Goal: Task Accomplishment & Management: Manage account settings

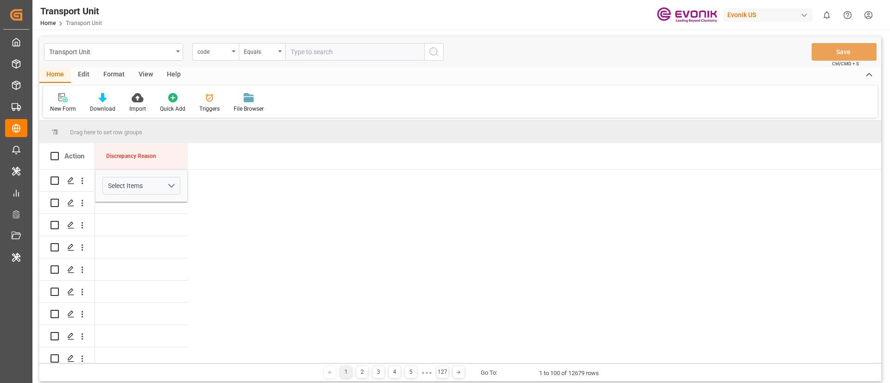
click at [763, 17] on div "Evonik US" at bounding box center [767, 14] width 89 height 13
type input "compo"
click at [762, 54] on div "[PERSON_NAME] Expert" at bounding box center [770, 61] width 158 height 19
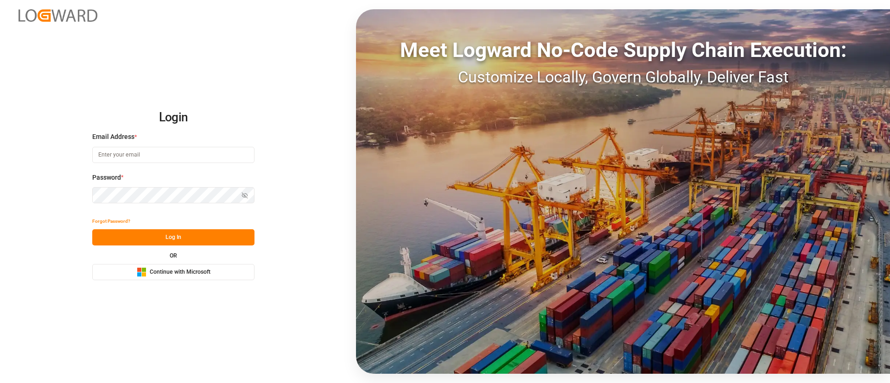
click at [192, 274] on span "Continue with Microsoft" at bounding box center [180, 272] width 61 height 8
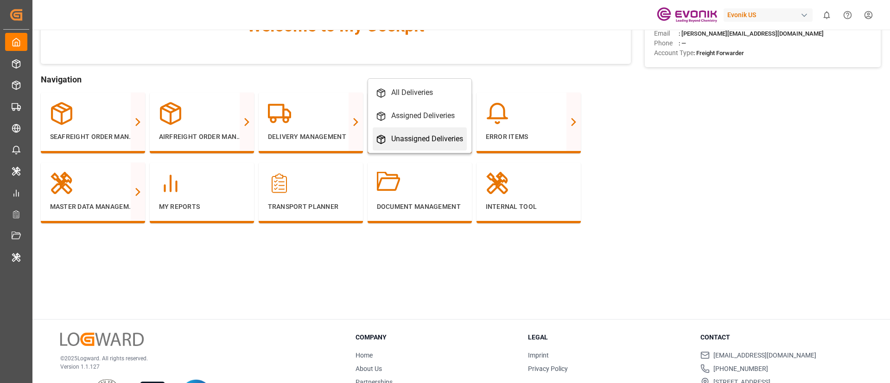
scroll to position [110, 0]
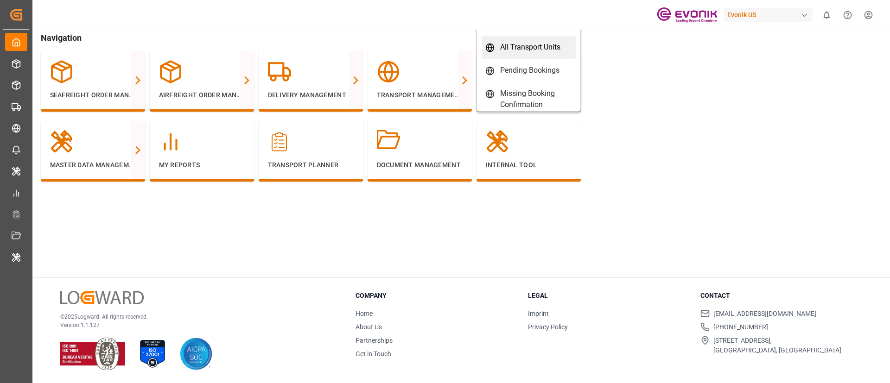
click at [536, 46] on div "All Transport Units" at bounding box center [530, 47] width 60 height 11
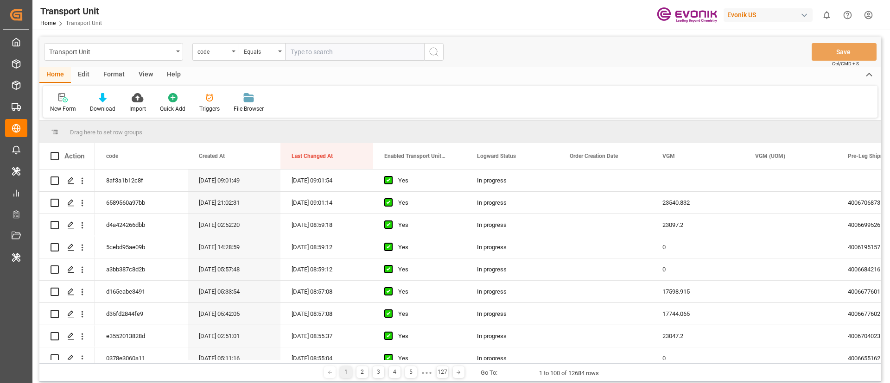
click at [145, 74] on div "View" at bounding box center [146, 75] width 28 height 16
click at [85, 71] on div "Edit" at bounding box center [83, 75] width 25 height 16
click at [247, 103] on div "Schema Edit" at bounding box center [251, 103] width 45 height 20
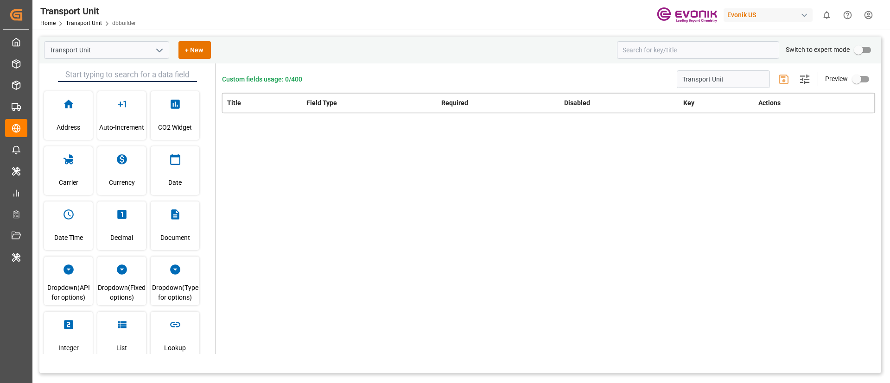
type input "Transport Unit"
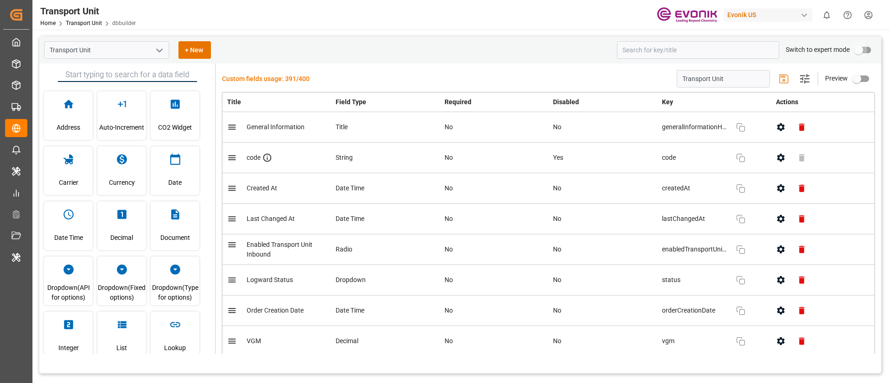
click at [860, 53] on input "primary checkbox" at bounding box center [858, 50] width 53 height 18
checkbox input "true"
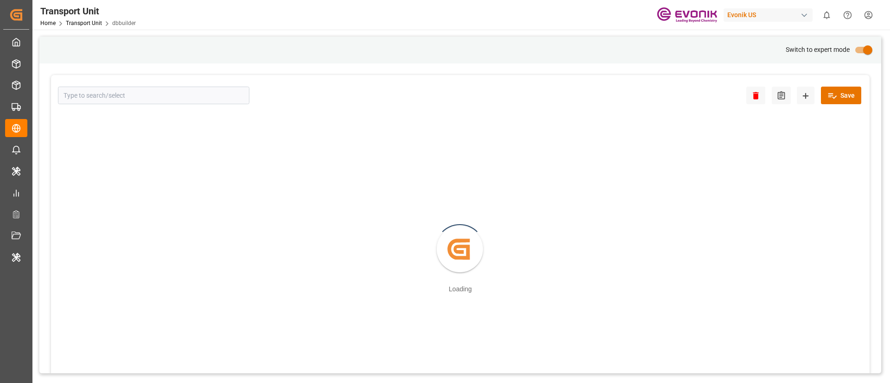
type input "Transport Unit"
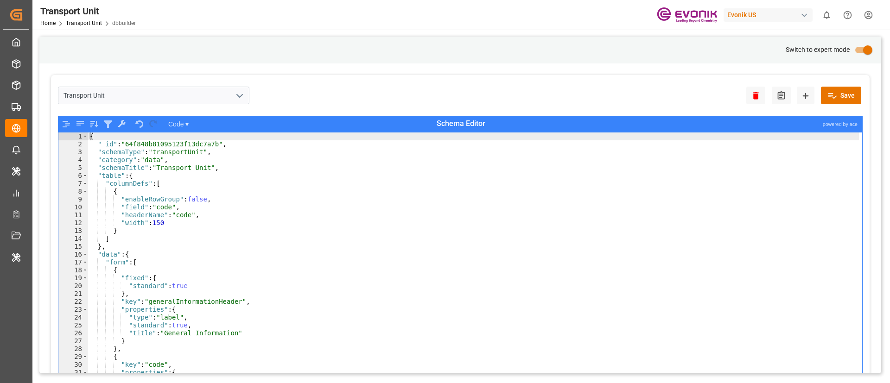
click at [98, 144] on div "{ "_id" : "64f848b81095123f13dc7a7b" , "schemaType" : "transportUnit" , "catego…" at bounding box center [473, 272] width 771 height 279
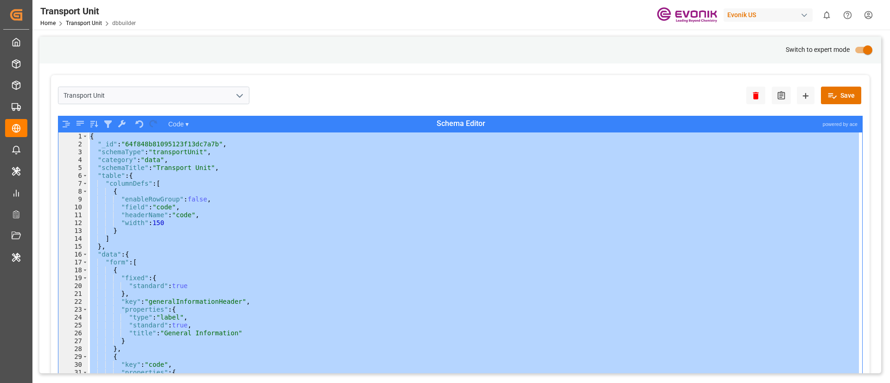
click at [482, 240] on div "{ "_id" : "64f848b81095123f13dc7a7b" , "schemaType" : "transportUnit" , "catego…" at bounding box center [473, 264] width 771 height 263
click at [279, 213] on div "{ "_id" : "64f848b81095123f13dc7a7b" , "schemaType" : "transportUnit" , "catego…" at bounding box center [473, 272] width 771 height 279
click at [221, 190] on div "{ "_id" : "64f848b81095123f13dc7a7b" , "schemaType" : "transportUnit" , "catego…" at bounding box center [473, 272] width 771 height 279
click at [153, 183] on div "{ "_id" : "64f848b81095123f13dc7a7b" , "schemaType" : "transportUnit" , "catego…" at bounding box center [473, 272] width 771 height 279
click at [122, 202] on div "{ "_id" : "64f848b81095123f13dc7a7b" , "schemaType" : "transportUnit" , "catego…" at bounding box center [473, 272] width 771 height 279
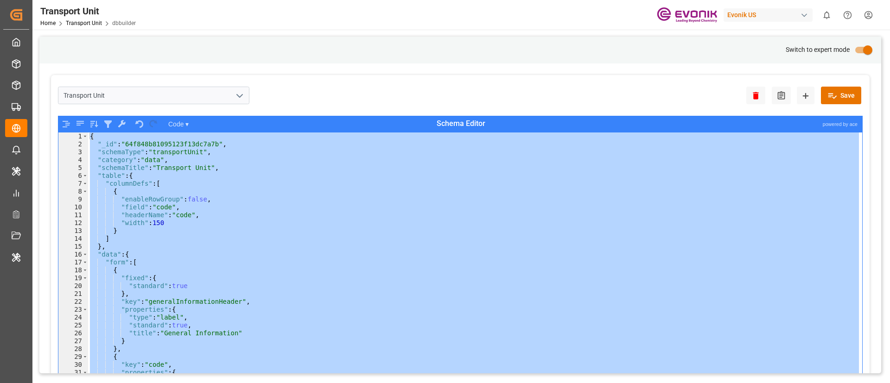
click at [134, 182] on div "{ "_id" : "64f848b81095123f13dc7a7b" , "schemaType" : "transportUnit" , "catego…" at bounding box center [473, 272] width 771 height 279
click at [175, 172] on div "{ "_id" : "64f848b81095123f13dc7a7b" , "schemaType" : "transportUnit" , "catego…" at bounding box center [473, 272] width 771 height 279
type textarea ""table": {"
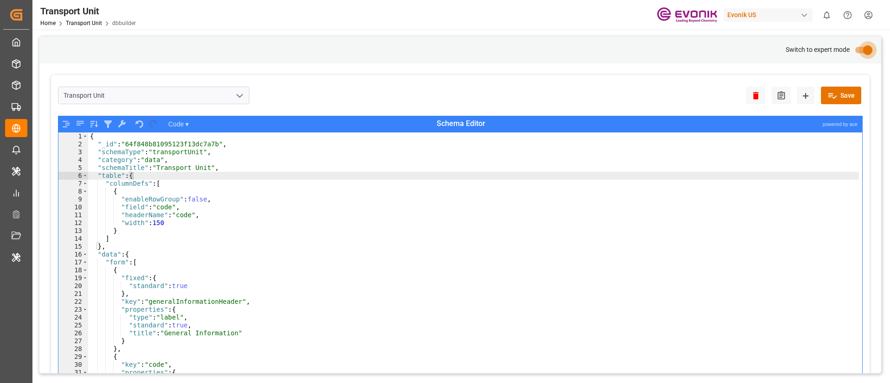
click at [867, 49] on input "primary checkbox" at bounding box center [867, 50] width 53 height 18
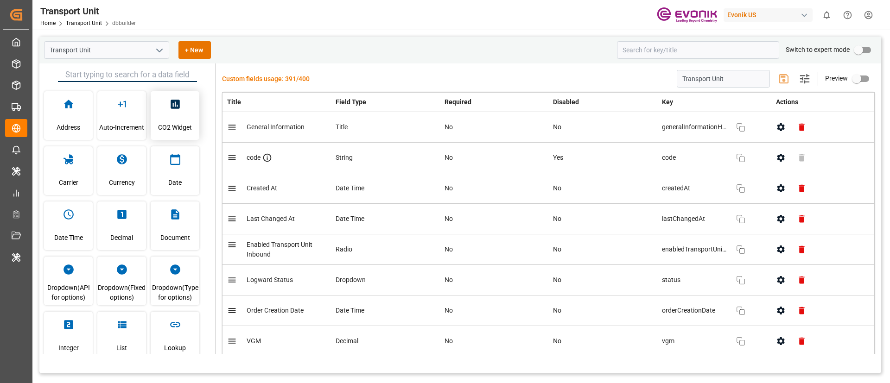
click at [183, 113] on div "CO2 Widget" at bounding box center [175, 115] width 49 height 49
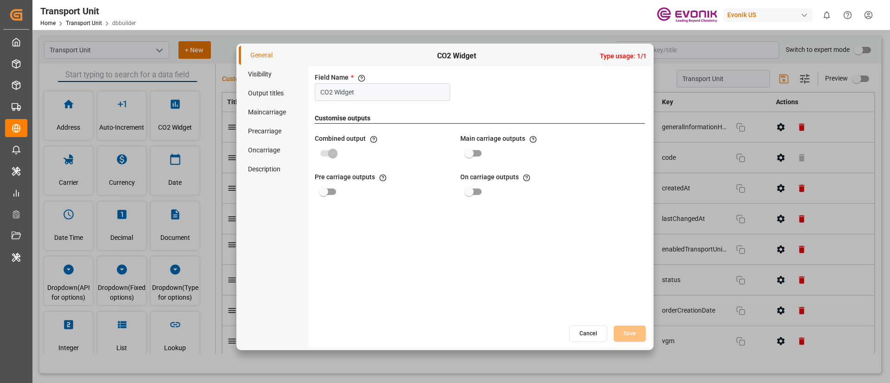
click at [276, 71] on li "Visibility" at bounding box center [273, 74] width 69 height 19
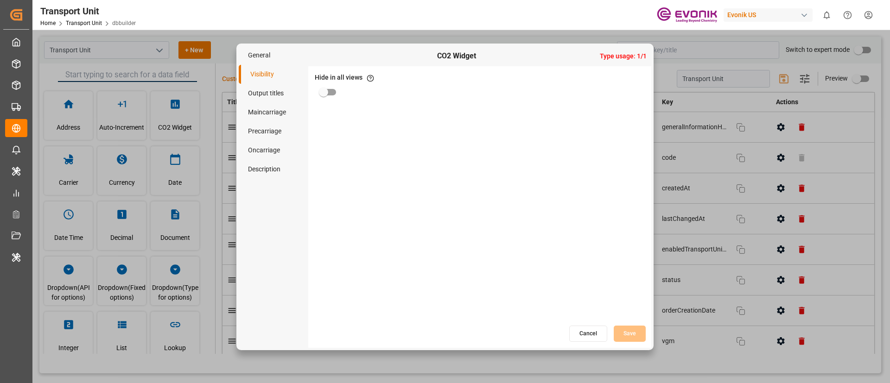
click at [258, 98] on li "Output titles" at bounding box center [273, 93] width 69 height 19
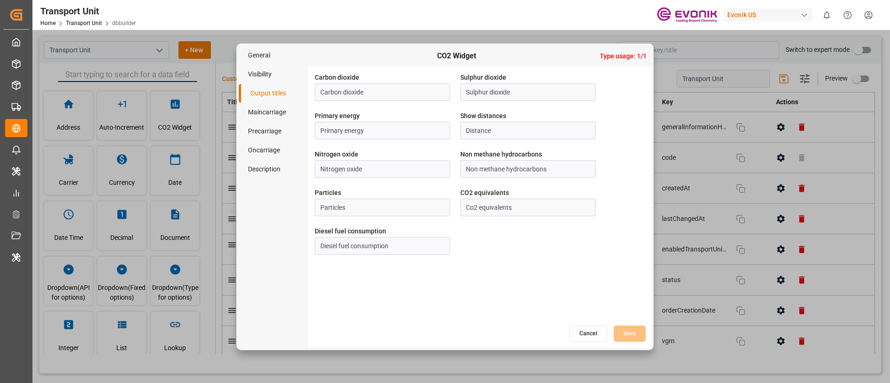
click at [272, 107] on li "Maincarriage" at bounding box center [273, 112] width 69 height 19
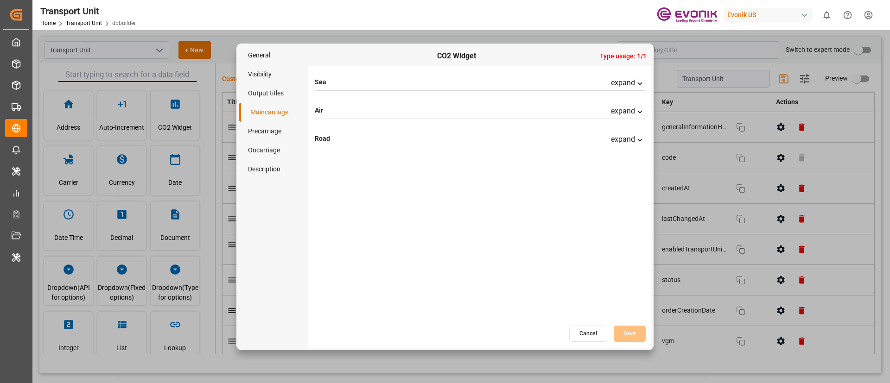
click at [272, 132] on li "Precarriage" at bounding box center [273, 131] width 69 height 19
click at [270, 154] on li "Oncarriage" at bounding box center [273, 150] width 69 height 19
click at [271, 166] on li "Description" at bounding box center [273, 169] width 69 height 19
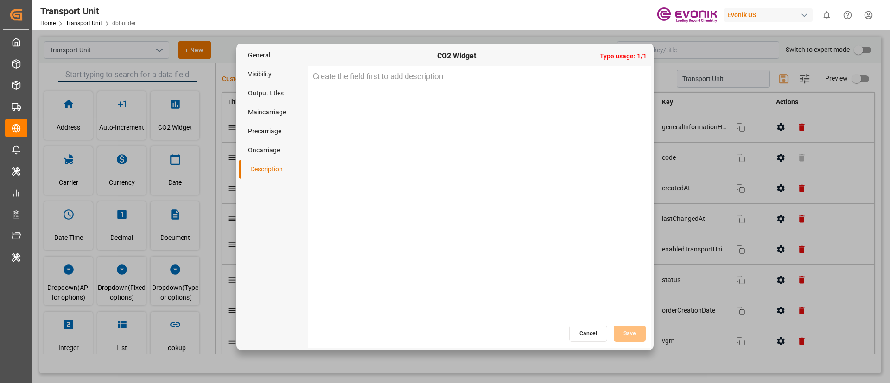
click at [264, 49] on li "General" at bounding box center [273, 55] width 69 height 19
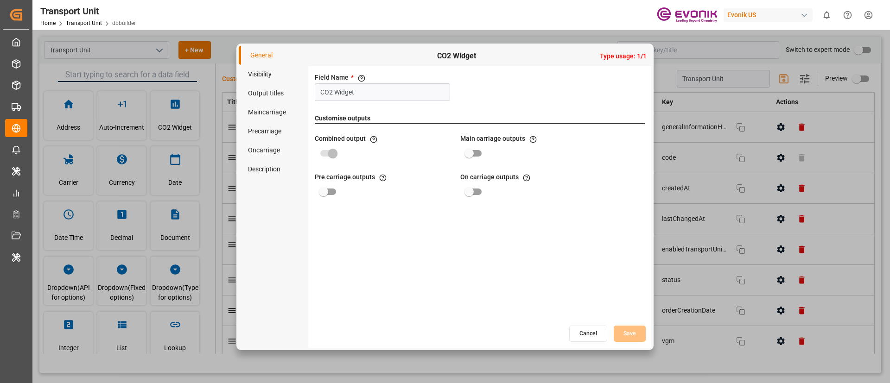
click at [586, 338] on button "Cancel" at bounding box center [588, 334] width 38 height 16
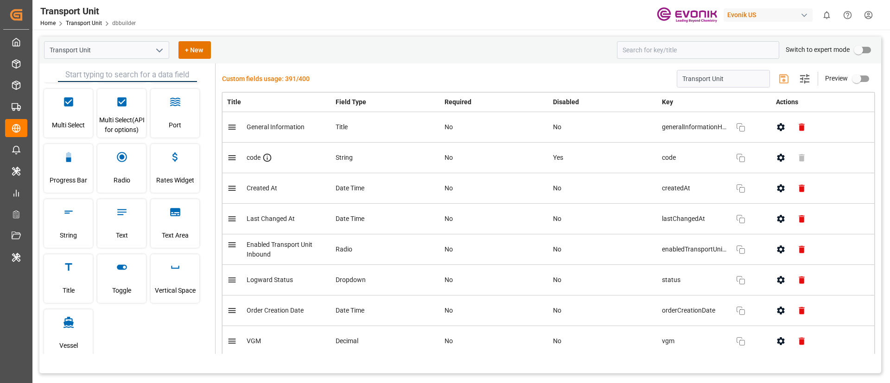
scroll to position [291, 0]
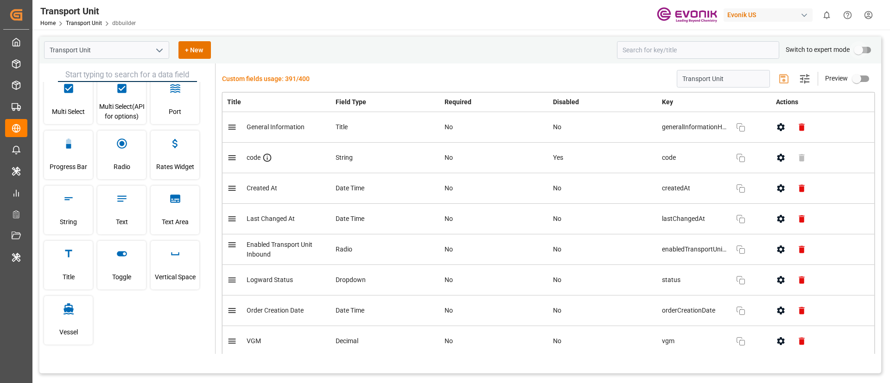
click at [858, 48] on input "primary checkbox" at bounding box center [858, 50] width 53 height 18
checkbox input "true"
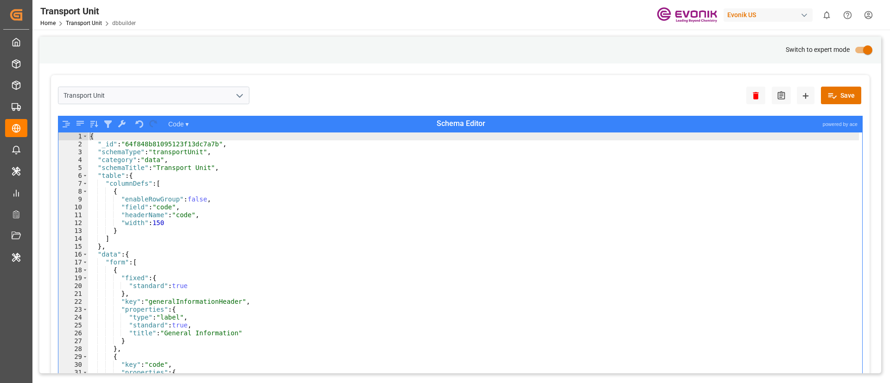
click at [772, 15] on div "Evonik US" at bounding box center [767, 14] width 89 height 13
type input "compo"
click at [737, 54] on div "[PERSON_NAME] Expert" at bounding box center [770, 61] width 158 height 19
